Goal: Information Seeking & Learning: Learn about a topic

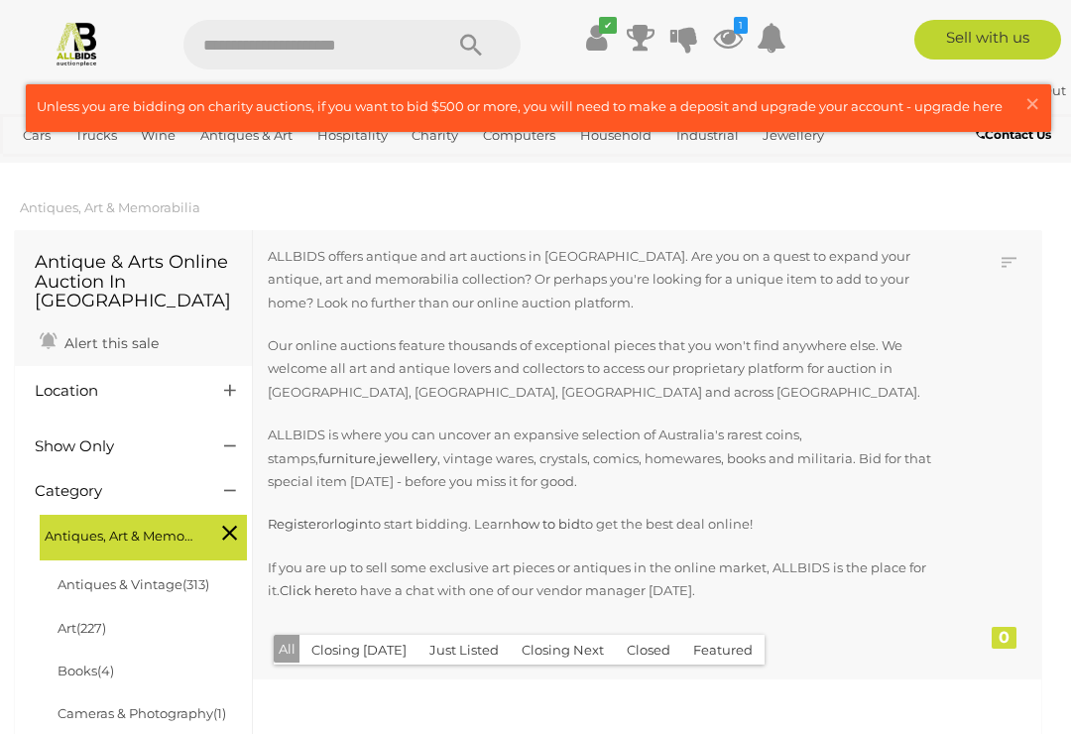
click at [1012, 118] on link at bounding box center [539, 108] width 1024 height 46
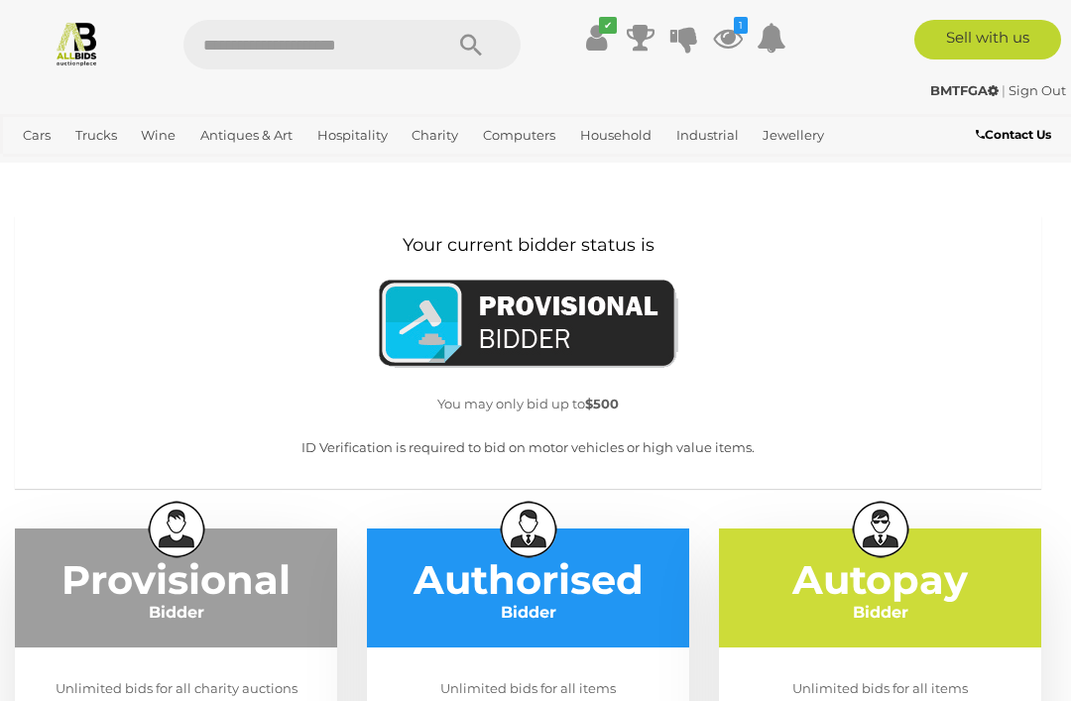
click at [734, 49] on icon at bounding box center [728, 38] width 30 height 36
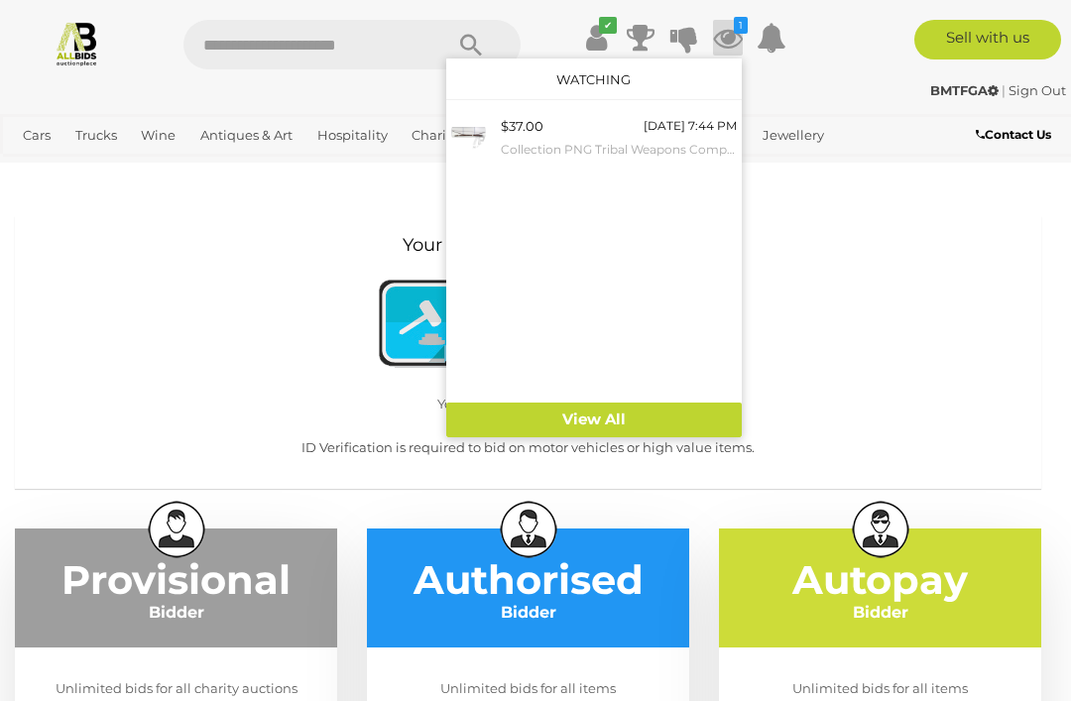
click at [922, 339] on div at bounding box center [535, 350] width 1071 height 701
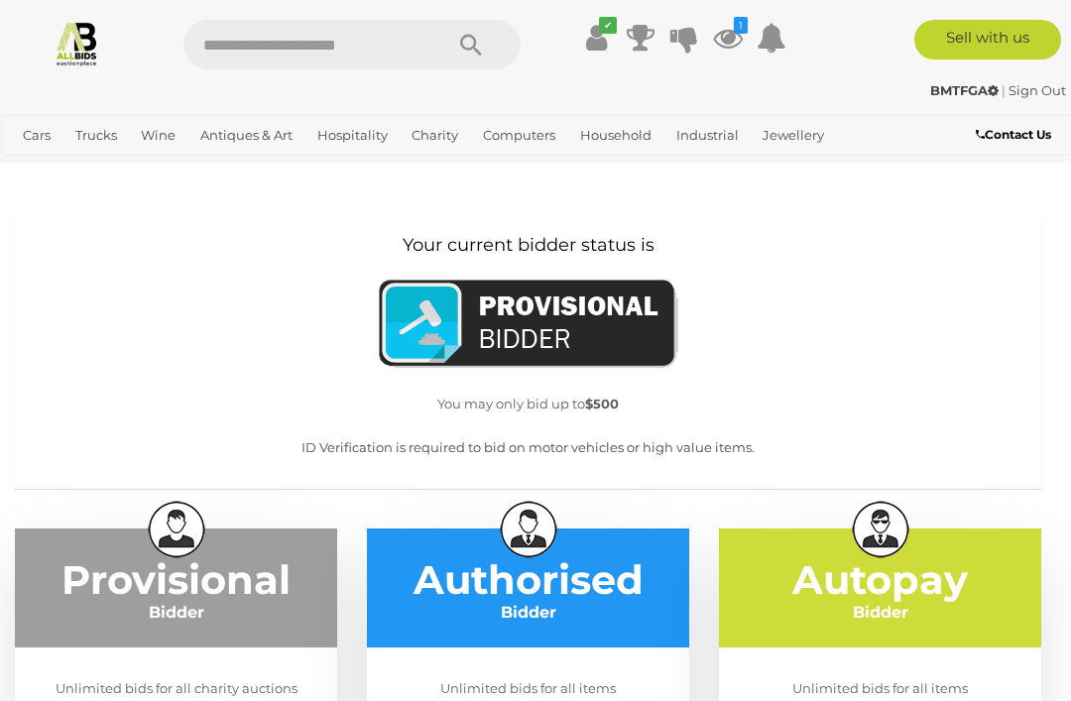
click at [0, 0] on link "Art" at bounding box center [0, 0] width 0 height 0
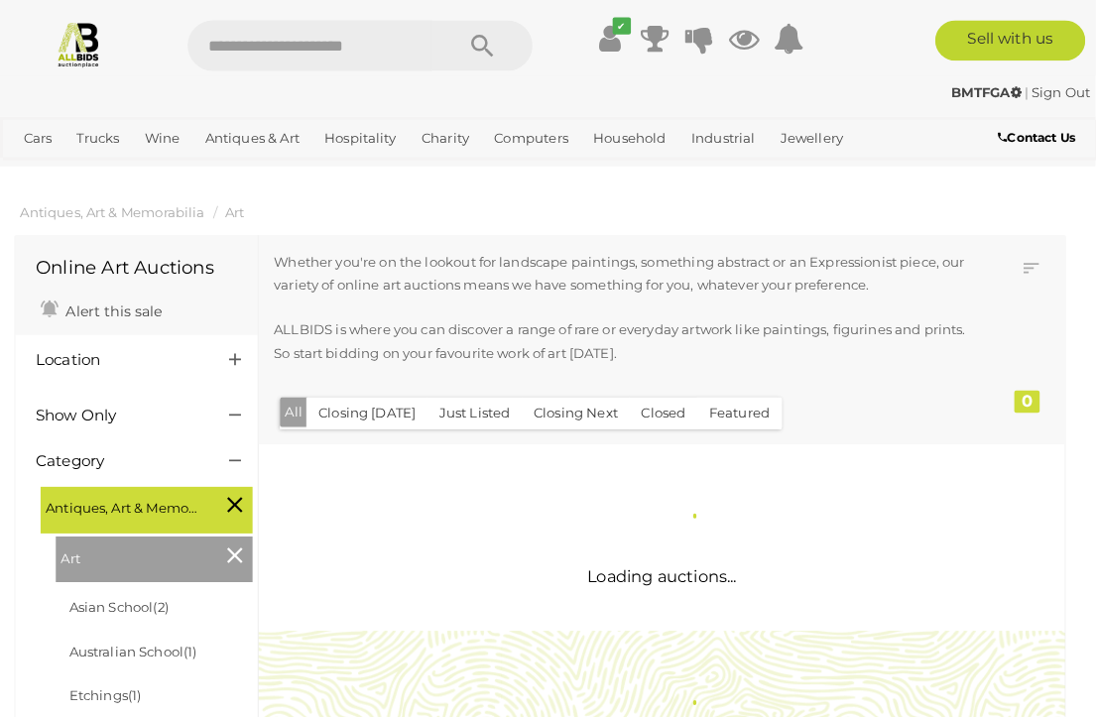
scroll to position [3, 0]
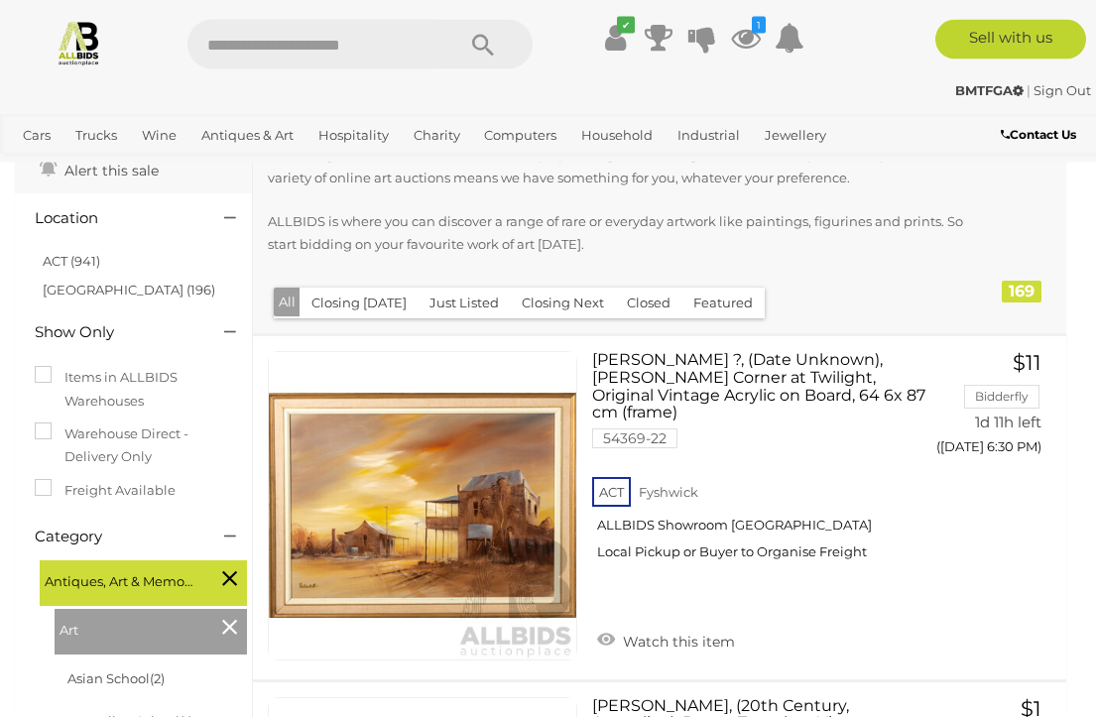
scroll to position [135, 0]
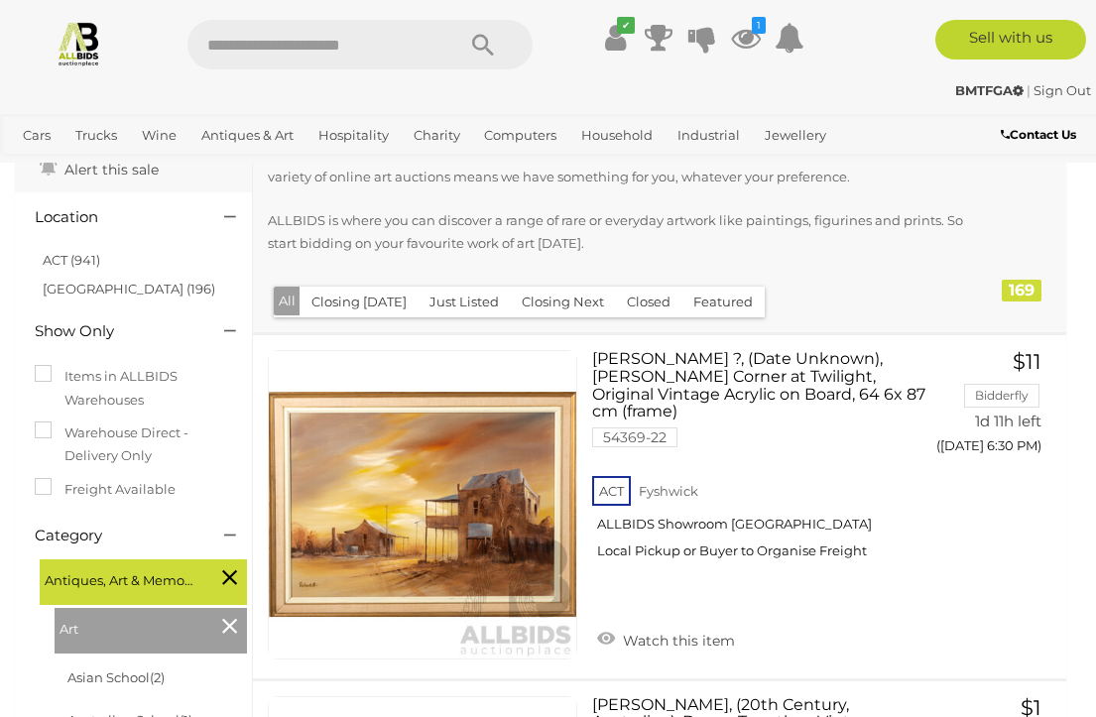
click at [188, 584] on span "Antiques, Art & Memorabilia" at bounding box center [119, 578] width 149 height 28
click at [232, 575] on icon at bounding box center [229, 577] width 15 height 26
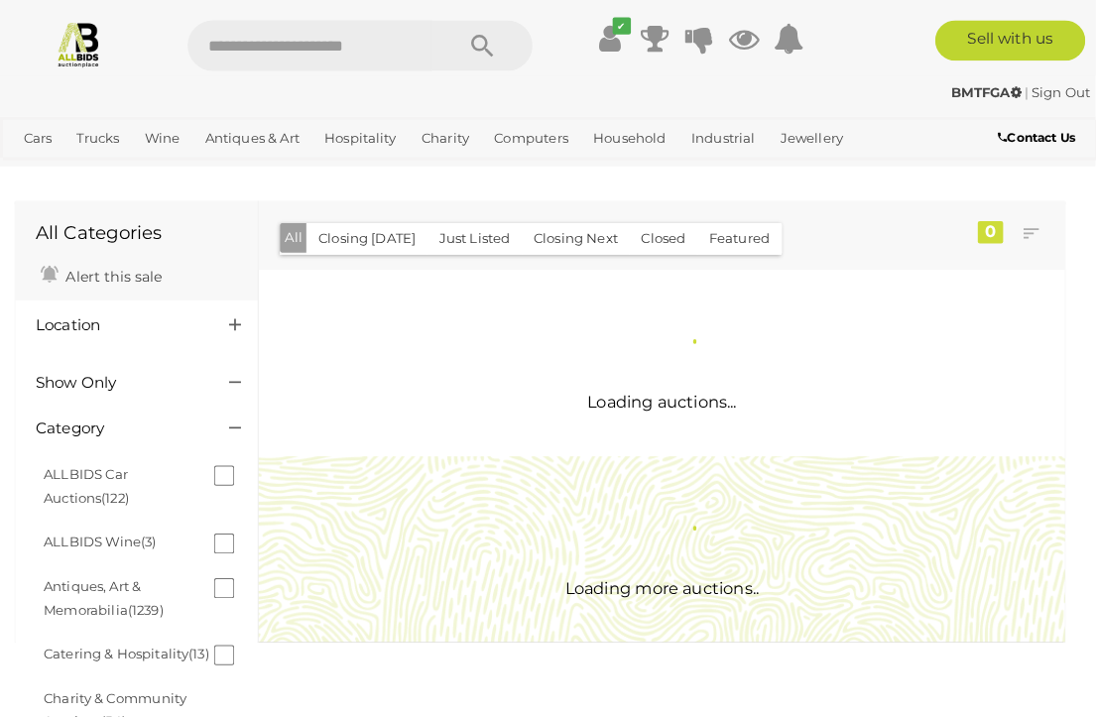
scroll to position [3, 0]
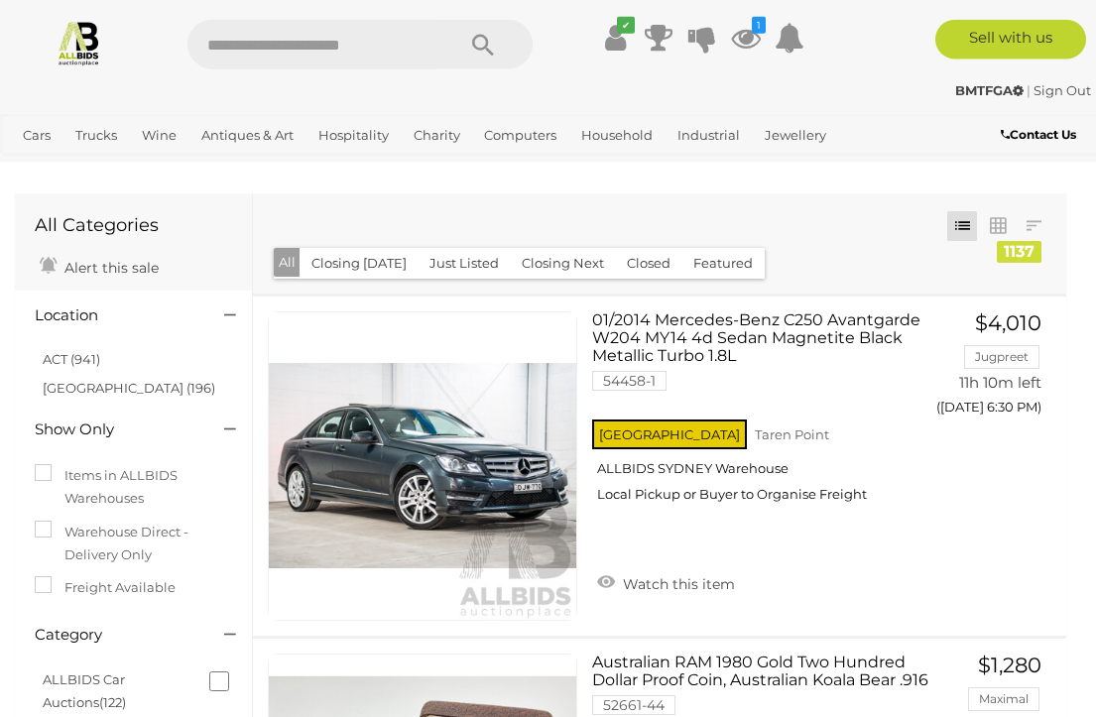
click at [66, 363] on link "ACT (941)" at bounding box center [72, 359] width 58 height 16
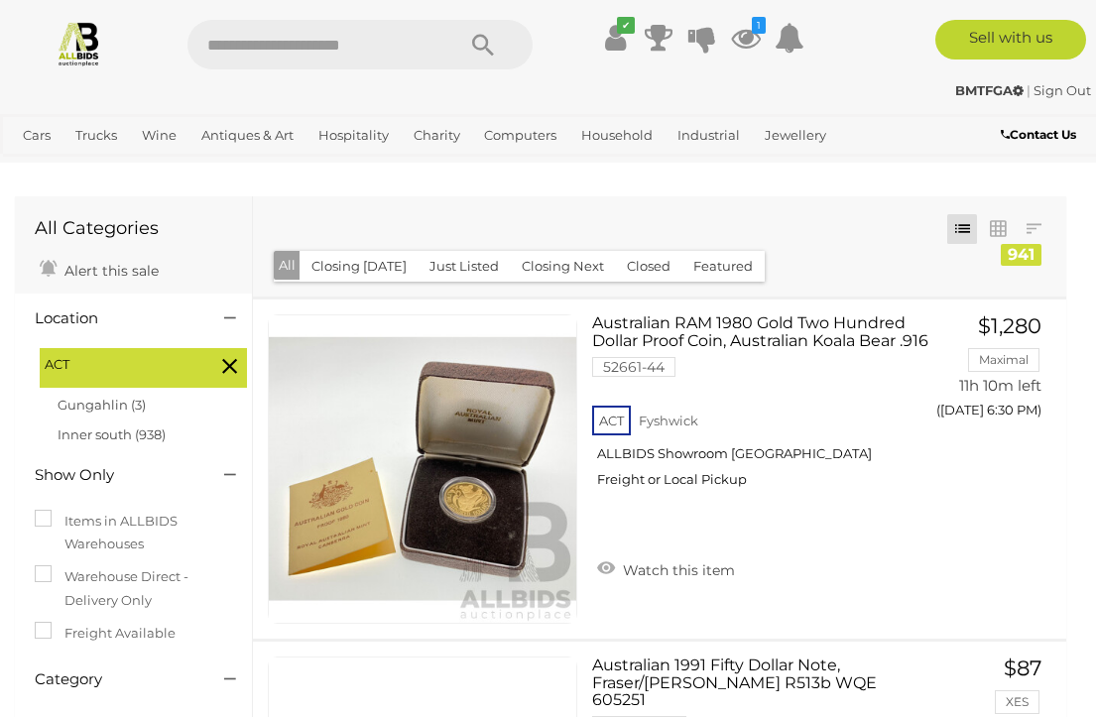
click at [0, 0] on link "View All Antiques & Art Auctions" at bounding box center [0, 0] width 0 height 0
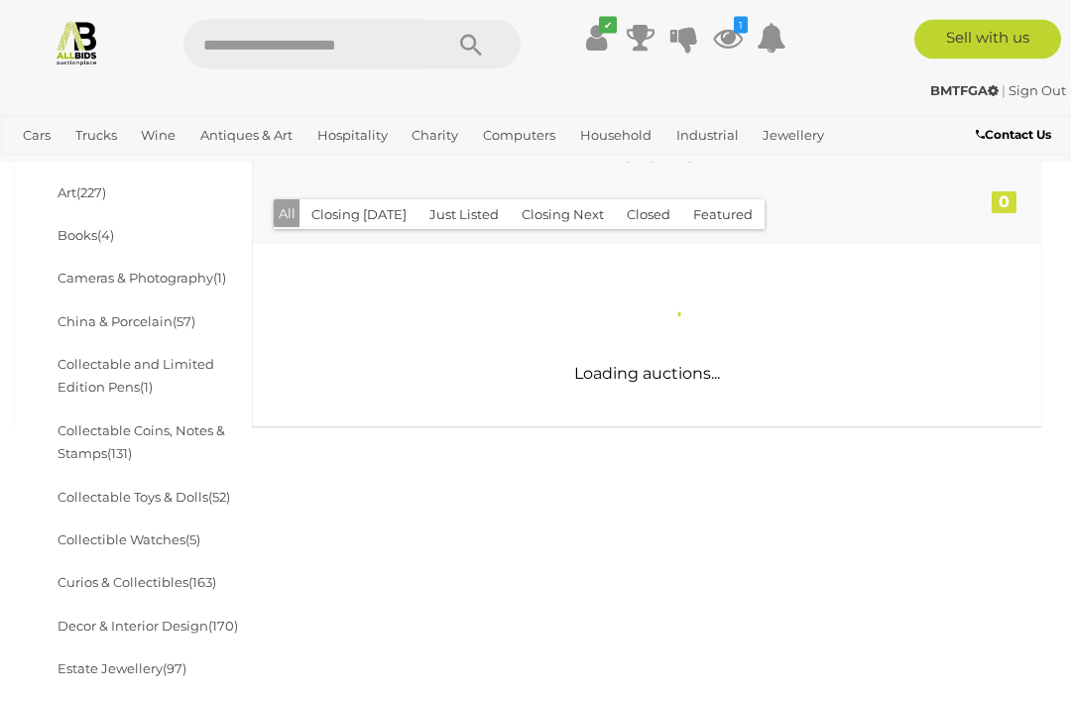
scroll to position [418, 0]
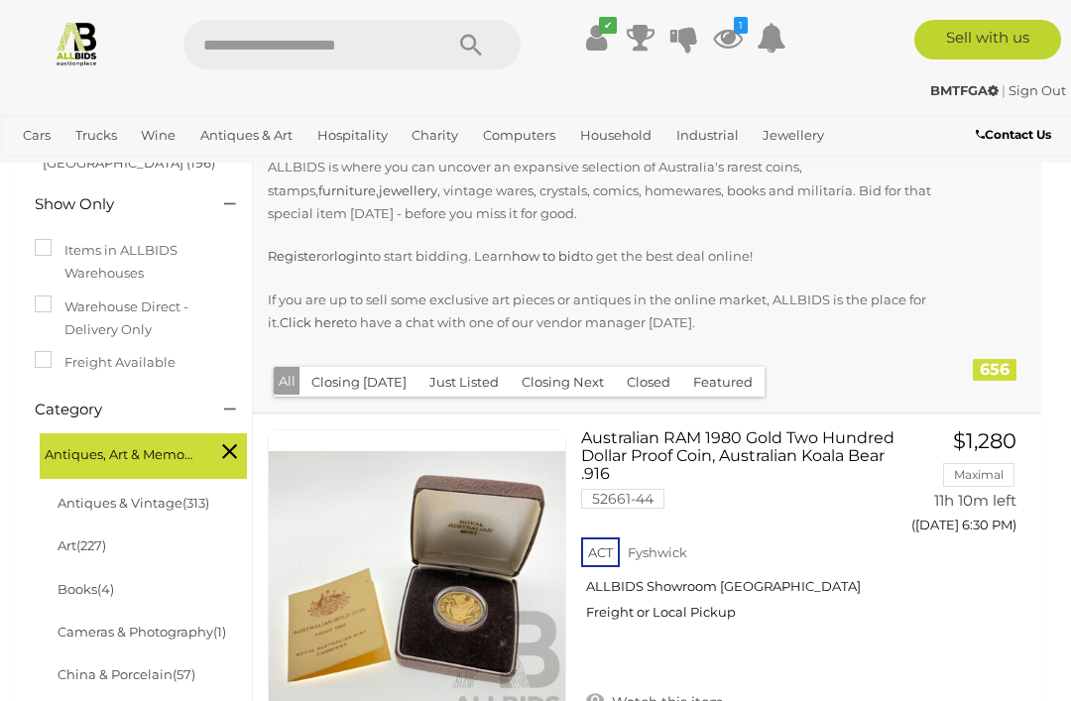
scroll to position [299, 0]
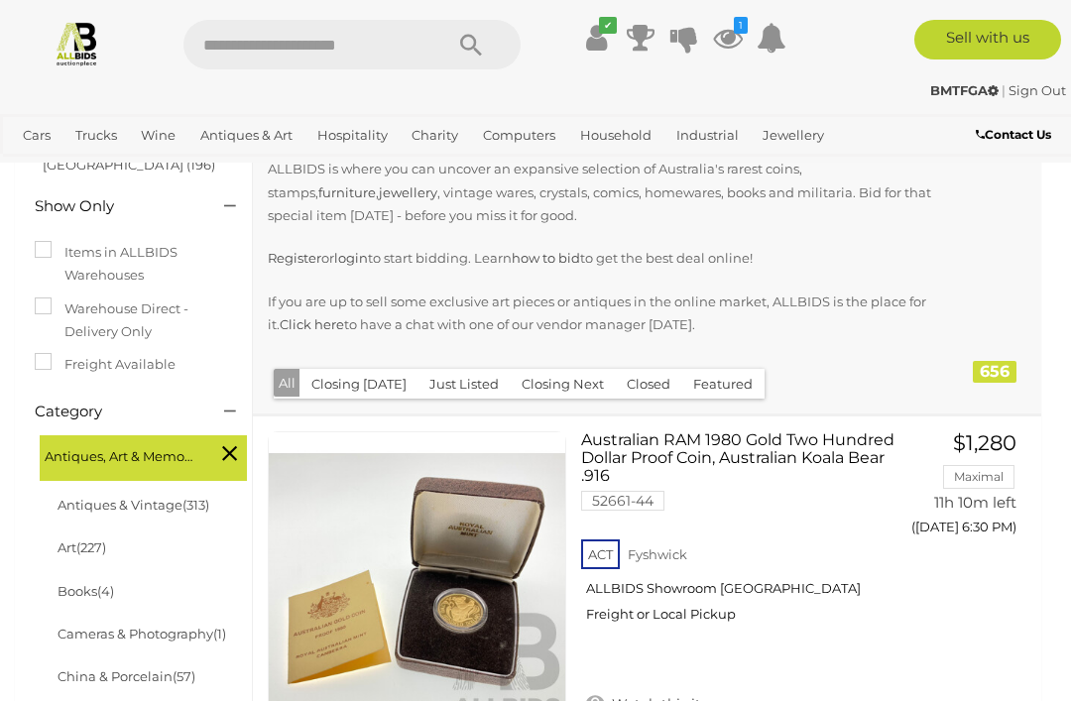
click at [467, 389] on button "Just Listed" at bounding box center [464, 384] width 93 height 31
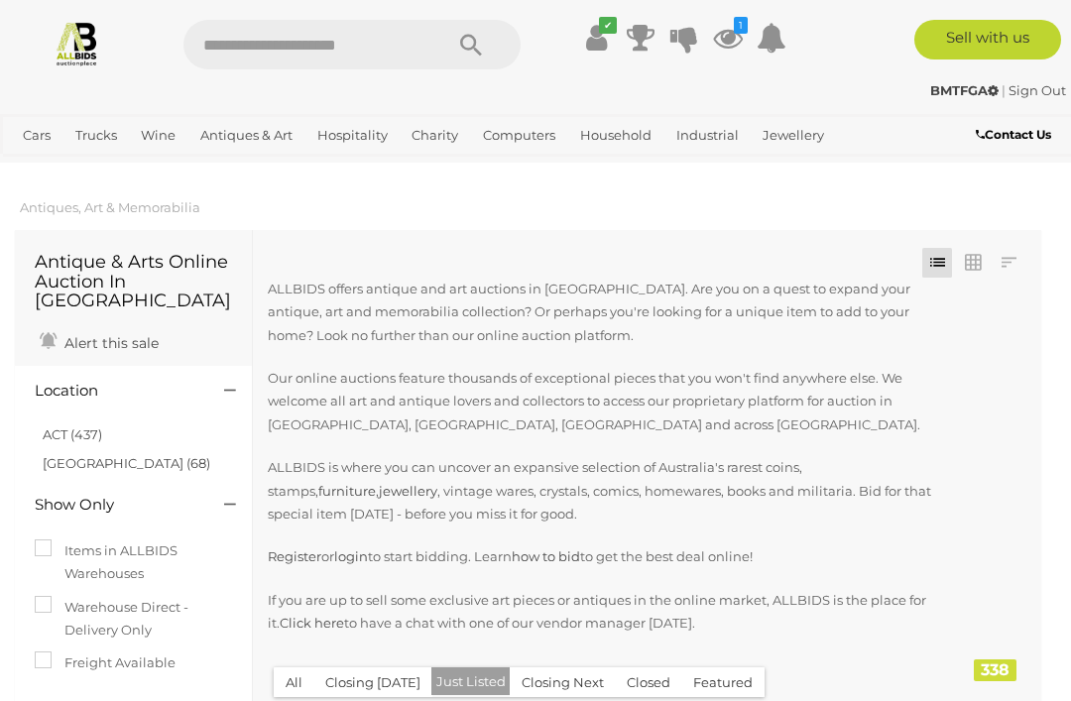
click at [981, 268] on link at bounding box center [973, 263] width 30 height 30
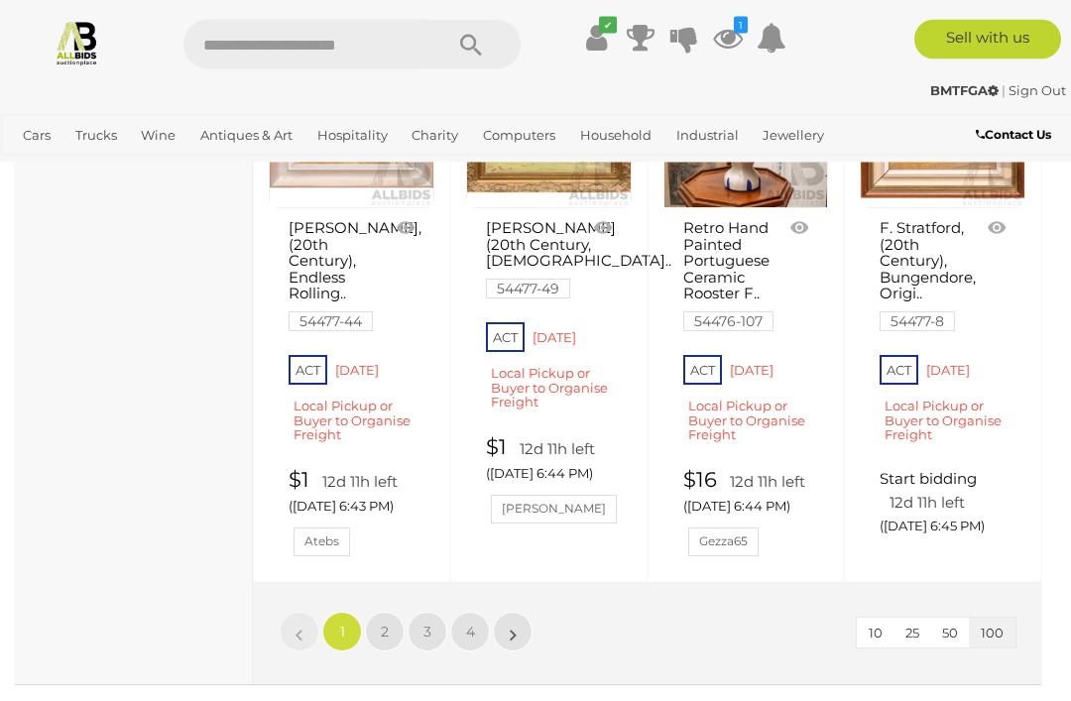
scroll to position [14703, 0]
click at [531, 652] on link "»" at bounding box center [513, 632] width 40 height 40
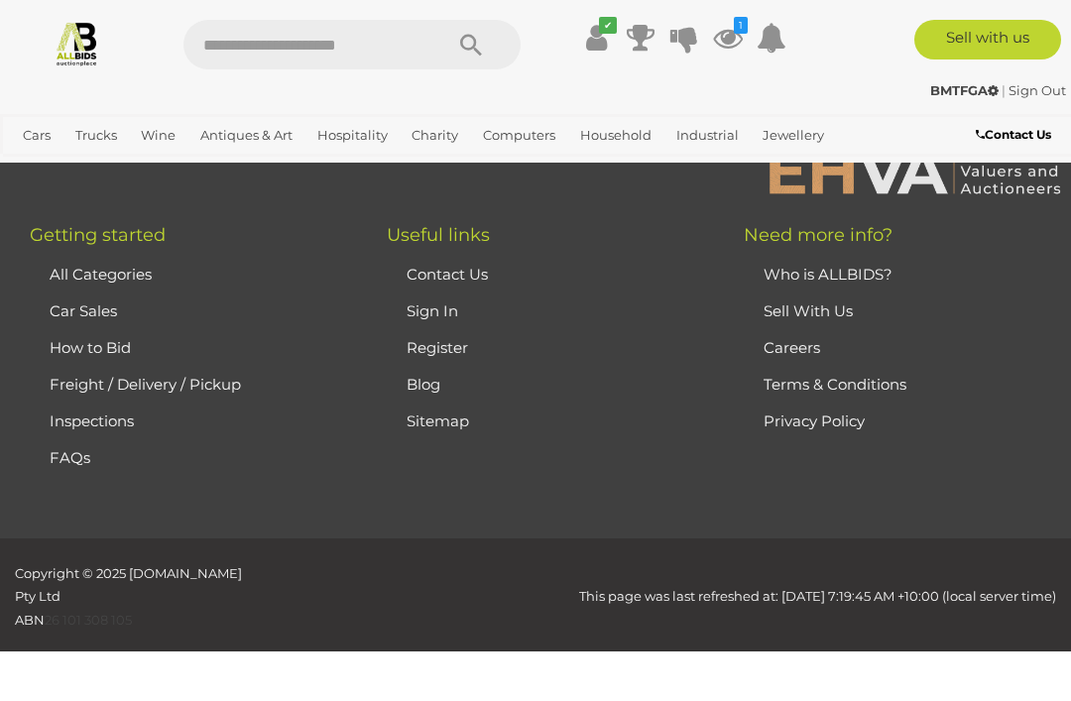
scroll to position [509, 0]
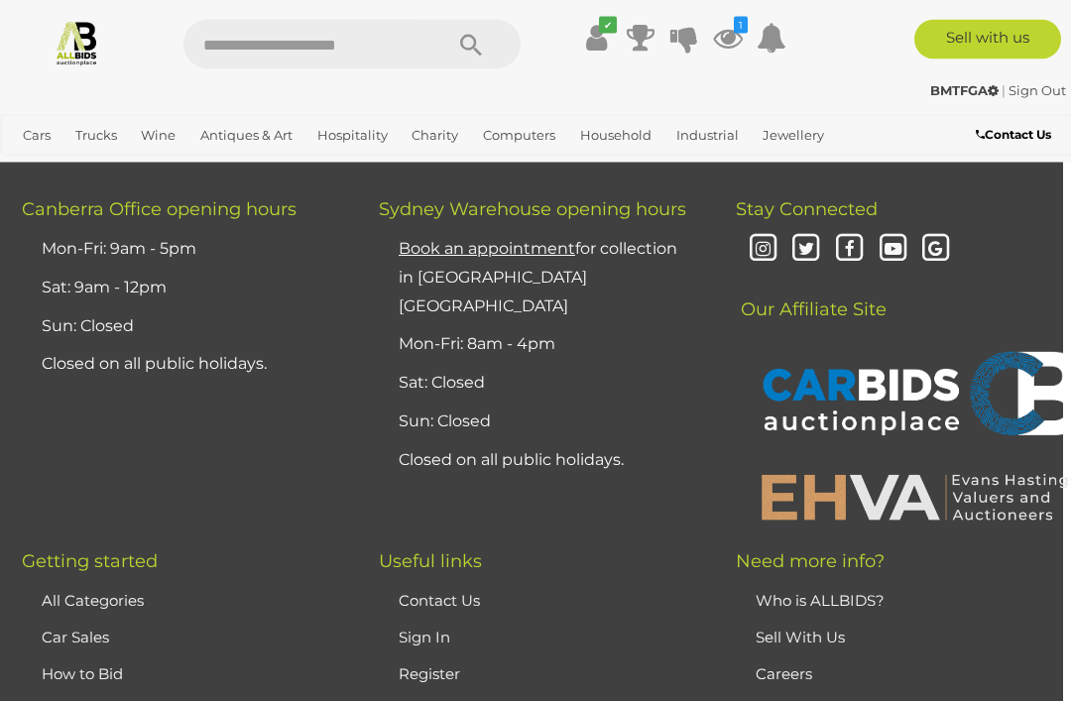
scroll to position [14662, 8]
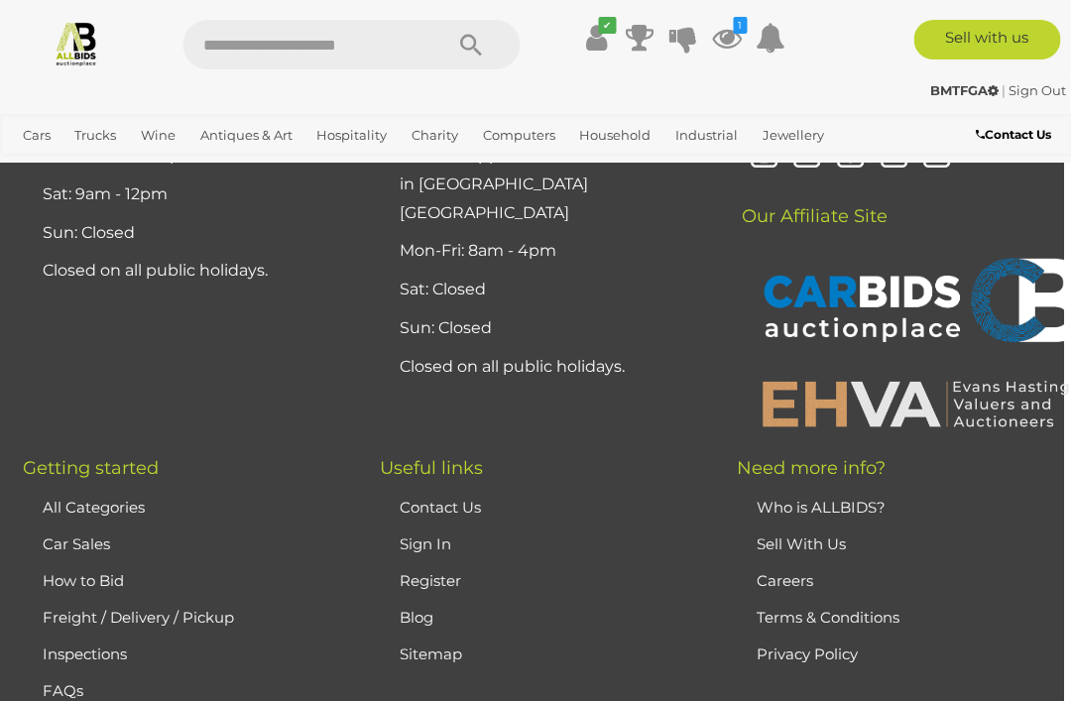
scroll to position [14674, 7]
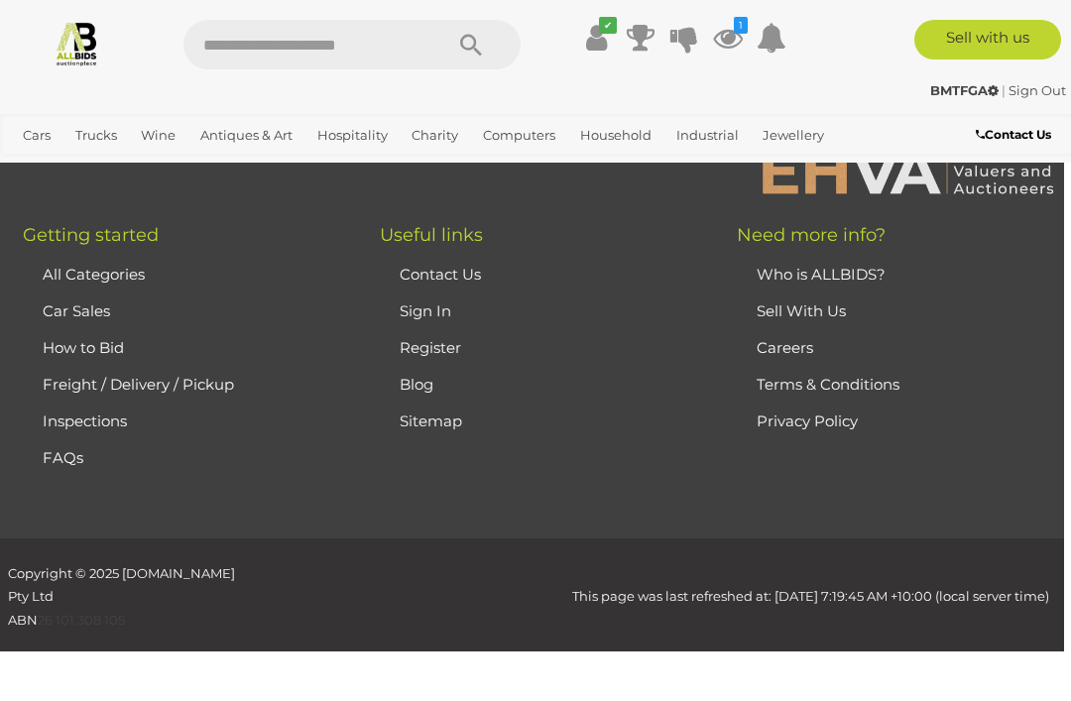
scroll to position [509, 0]
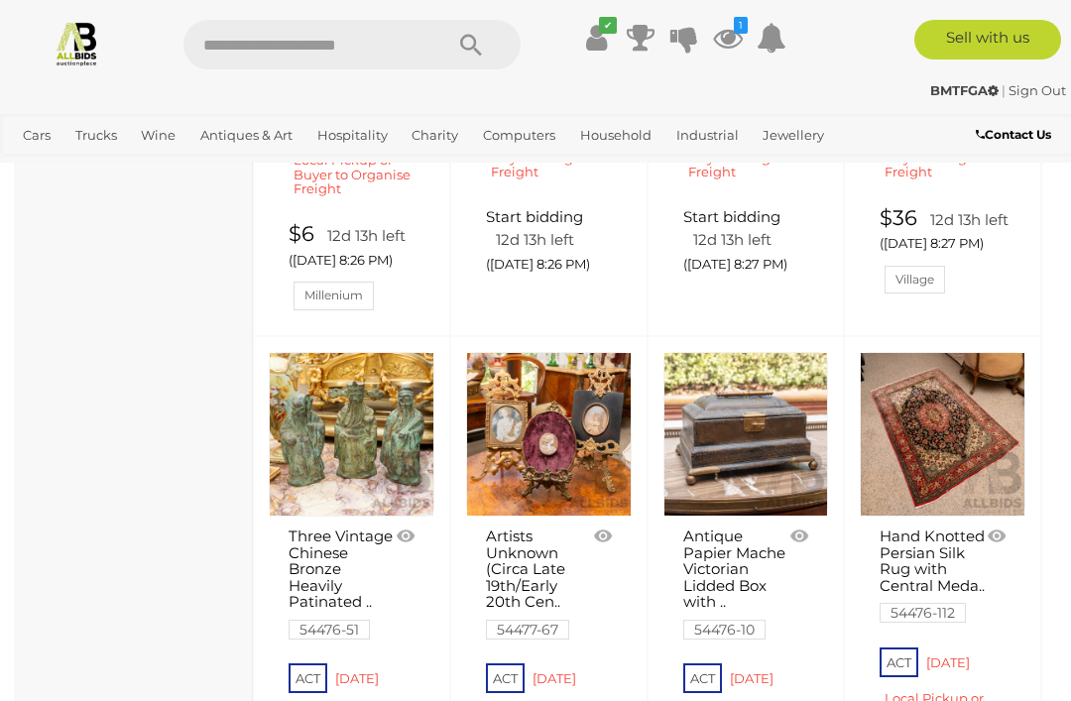
scroll to position [4719, 0]
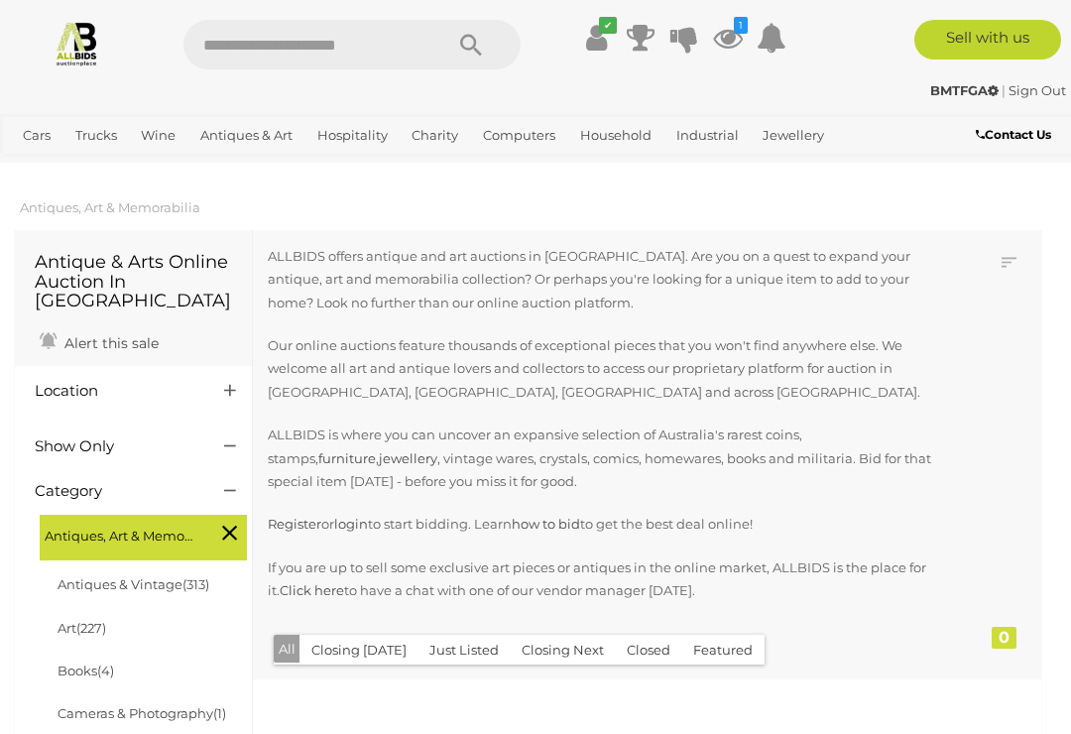
click at [108, 663] on span "(4)" at bounding box center [105, 671] width 17 height 16
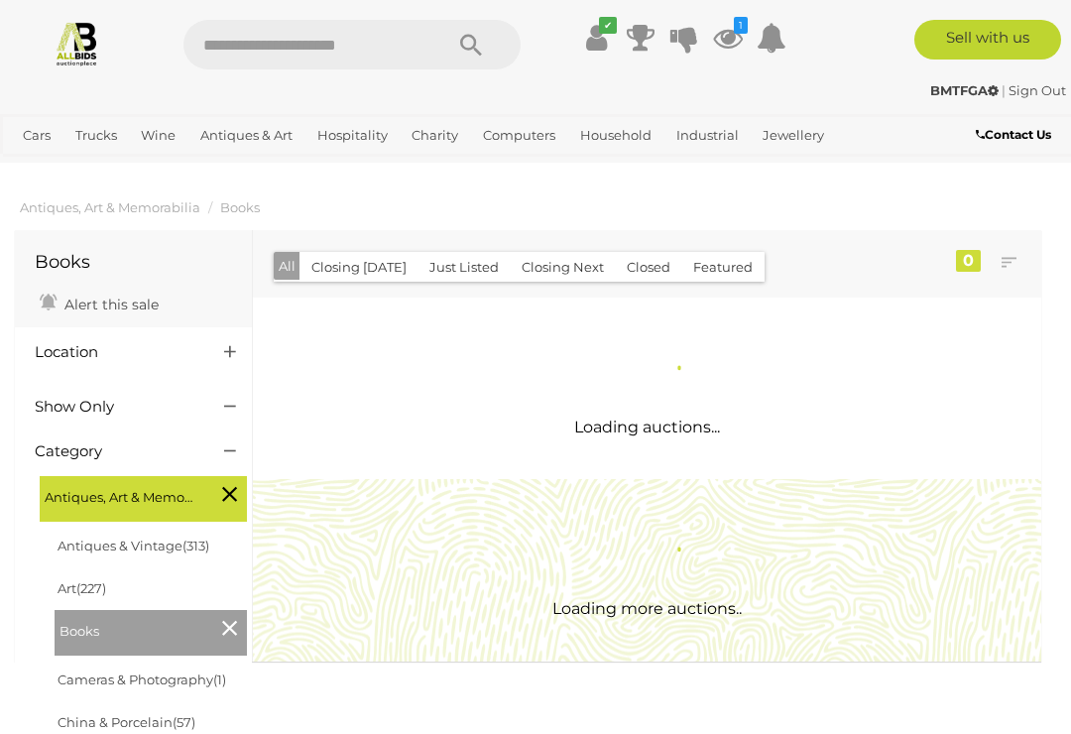
click at [101, 648] on li "Books" at bounding box center [151, 633] width 192 height 46
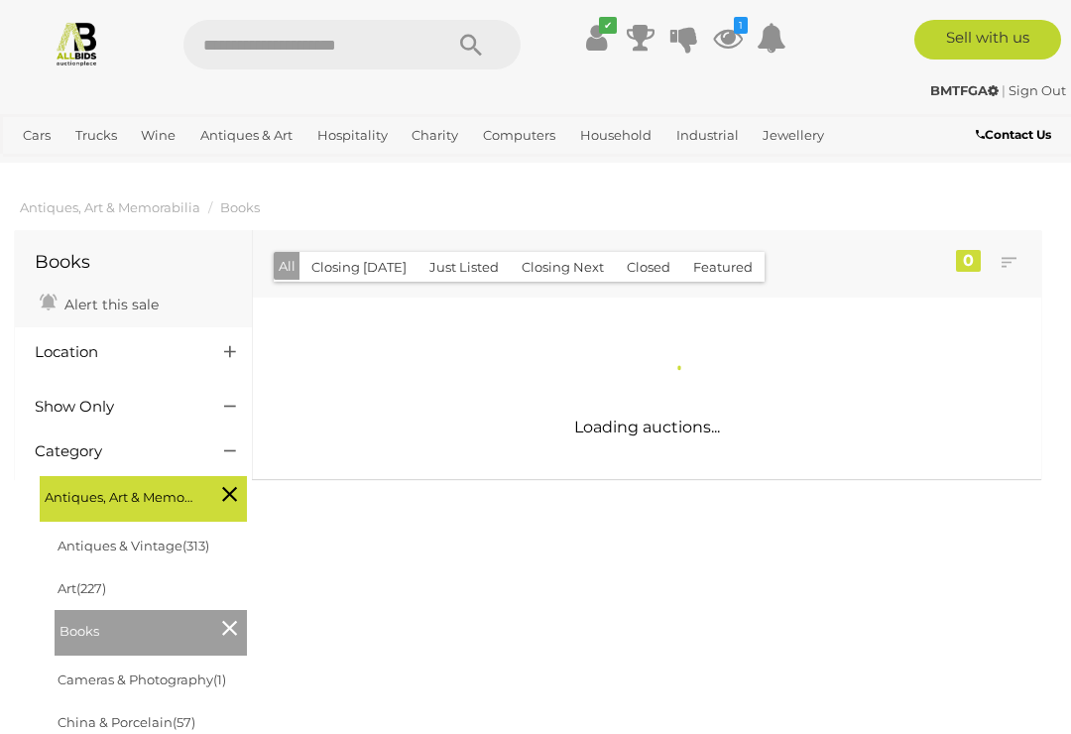
click at [86, 650] on li "Books" at bounding box center [151, 633] width 192 height 46
